Goal: Navigation & Orientation: Find specific page/section

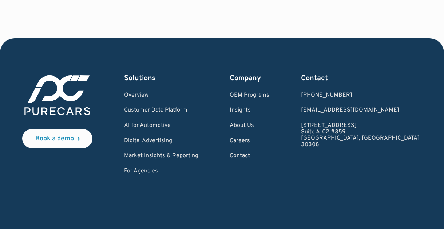
scroll to position [2223, 0]
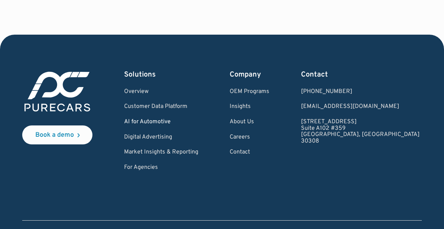
click at [177, 119] on link "AI for Automotive" at bounding box center [161, 122] width 74 height 7
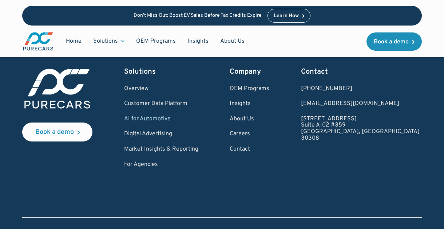
scroll to position [1761, 0]
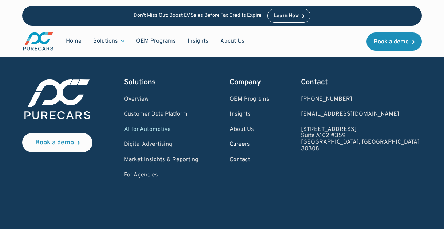
click at [269, 141] on link "Careers" at bounding box center [250, 144] width 40 height 7
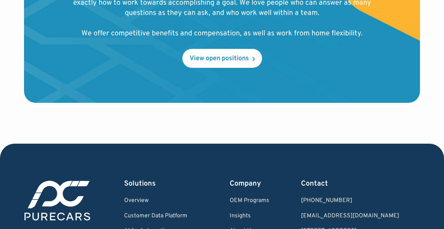
scroll to position [829, 0]
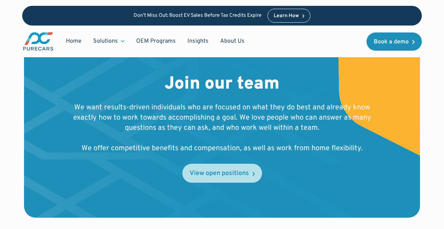
click at [241, 170] on div "View open positions" at bounding box center [219, 173] width 59 height 7
